Goal: Information Seeking & Learning: Learn about a topic

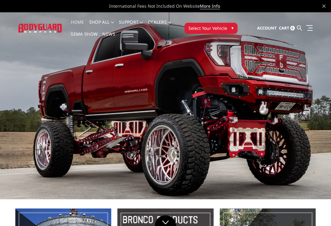
click at [226, 24] on button "Select Your Vehicle ▾" at bounding box center [211, 28] width 53 height 11
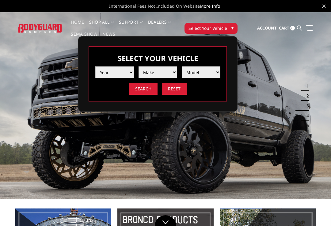
select select "yr_2018"
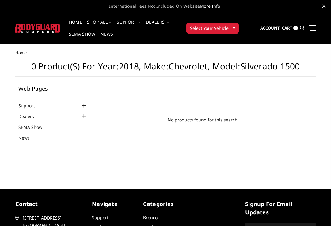
click at [84, 101] on div "Web Pages Support FAQ Install Instructions Shipping Warranty Terms & Conditions…" at bounding box center [52, 113] width 69 height 55
click at [213, 30] on span "Select Your Vehicle" at bounding box center [209, 28] width 39 height 6
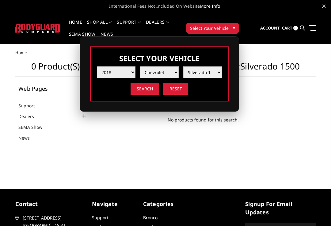
select select "md_silverado-2500-3500"
click at [186, 91] on input "Reset" at bounding box center [176, 89] width 25 height 12
select select "-1"
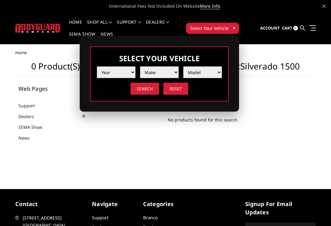
select select "yr_2018"
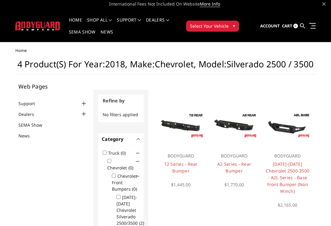
scroll to position [2, 0]
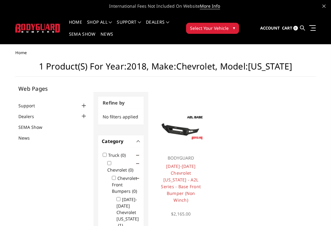
click at [222, 31] on span "Select Your Vehicle" at bounding box center [209, 28] width 39 height 6
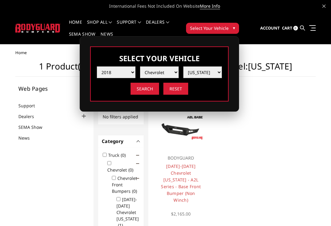
select select "md_silverado-1500"
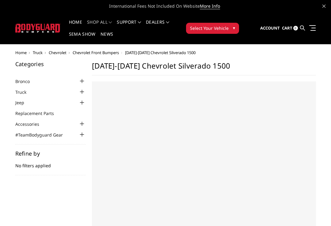
select select "US"
